Goal: Information Seeking & Learning: Check status

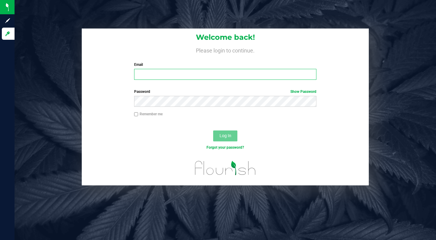
click at [260, 71] on input "Email" at bounding box center [225, 74] width 182 height 11
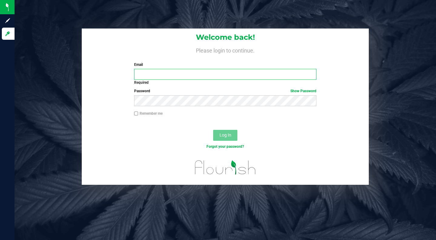
type input "[EMAIL_ADDRESS][DOMAIN_NAME]"
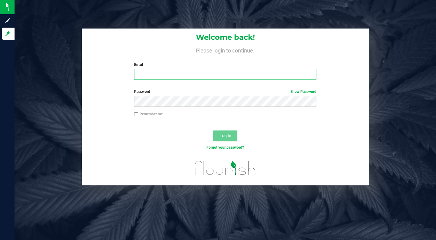
click at [232, 76] on input "Email" at bounding box center [225, 74] width 182 height 11
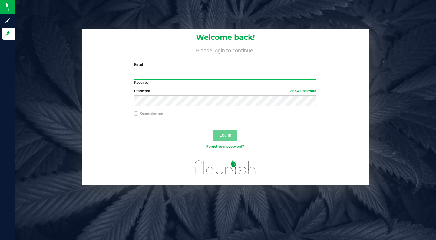
type input "[EMAIL_ADDRESS][DOMAIN_NAME]"
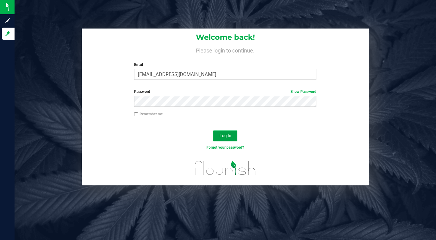
click at [224, 134] on span "Log In" at bounding box center [226, 135] width 12 height 5
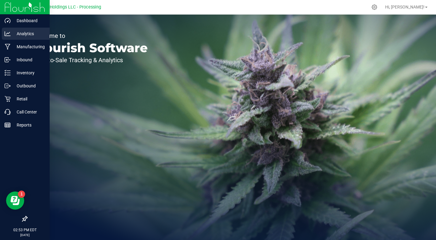
click at [33, 33] on p "Analytics" at bounding box center [29, 33] width 36 height 7
